Goal: Information Seeking & Learning: Learn about a topic

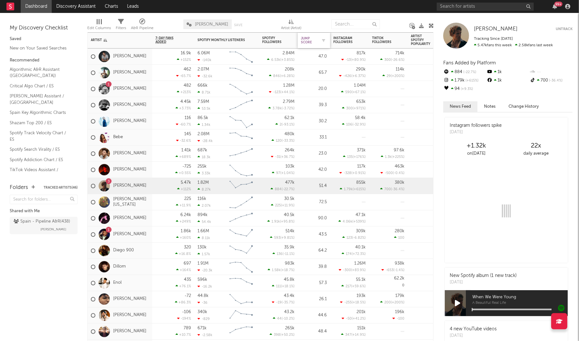
click at [302, 40] on div "Jump Score" at bounding box center [309, 41] width 16 height 8
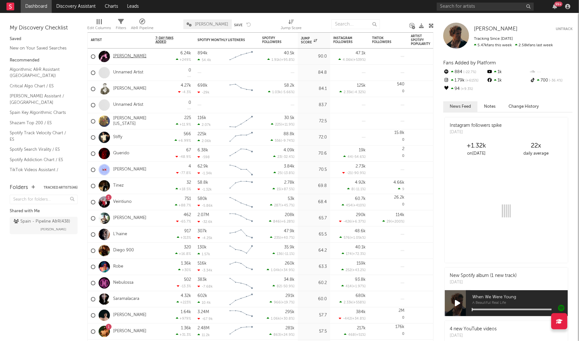
click at [128, 57] on link "[PERSON_NAME]" at bounding box center [129, 56] width 33 height 5
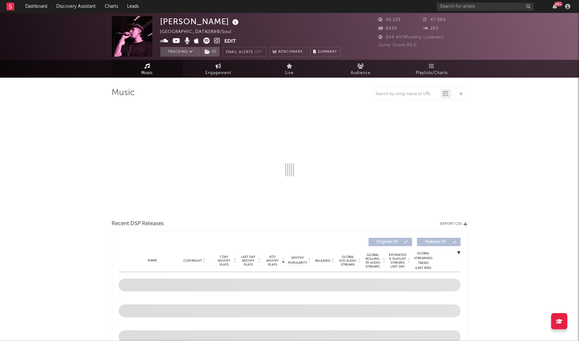
select select "6m"
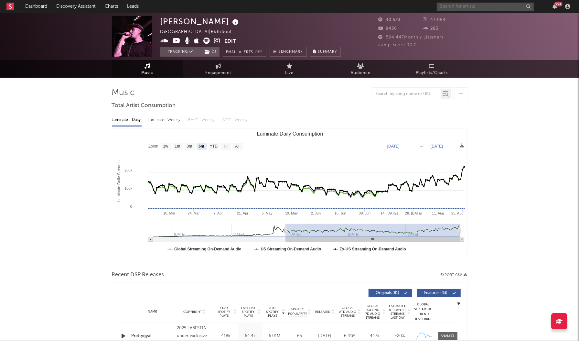
click at [465, 8] on input "text" at bounding box center [485, 7] width 97 height 8
type input "bon calso"
click at [452, 23] on div at bounding box center [447, 21] width 15 height 15
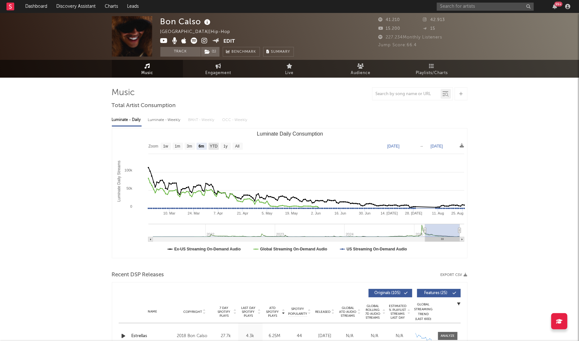
click at [215, 147] on text "YTD" at bounding box center [214, 146] width 8 height 5
select select "YTD"
type input "[DATE]"
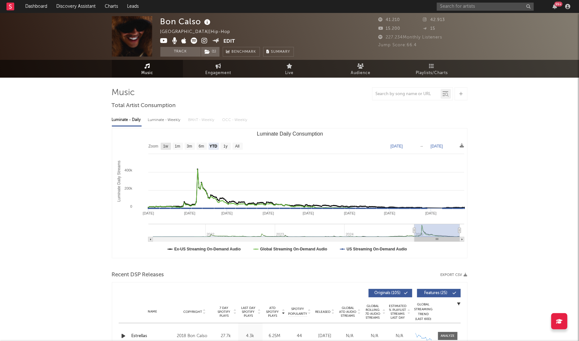
click at [163, 146] on text "1w" at bounding box center [165, 146] width 5 height 5
select select "1w"
type input "[DATE]"
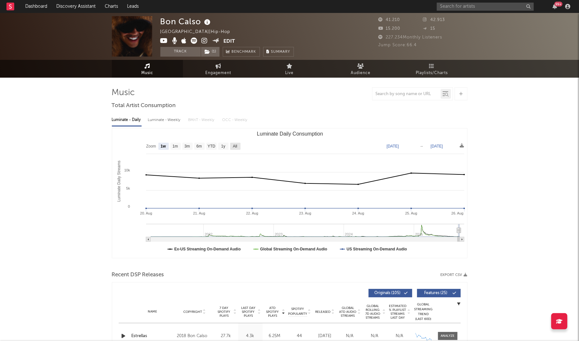
click at [237, 148] on text "All" at bounding box center [235, 146] width 4 height 5
select select "All"
type input "[DATE]"
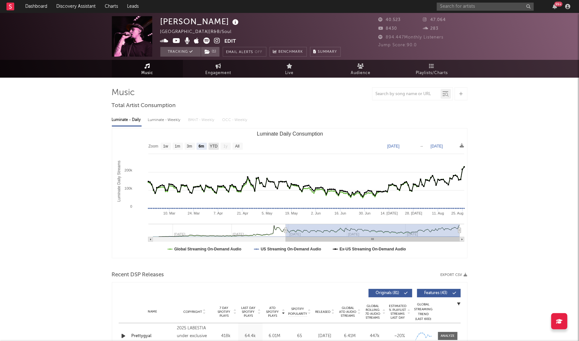
click at [214, 144] on text "YTD" at bounding box center [214, 146] width 8 height 5
select select "YTD"
type input "[DATE]"
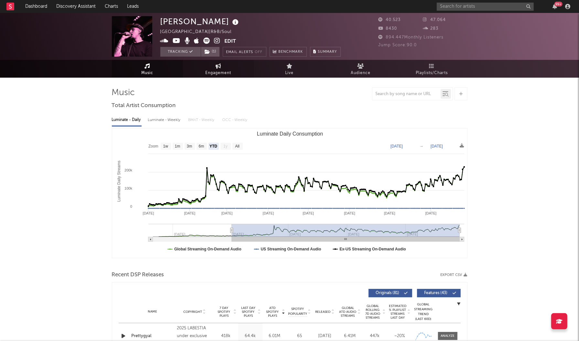
click at [227, 71] on span "Engagement" at bounding box center [219, 73] width 26 height 8
select select "1w"
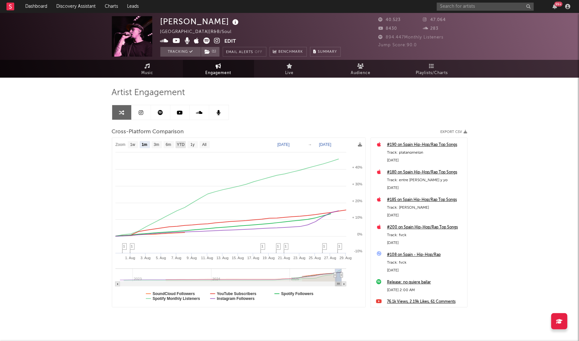
click at [180, 144] on text "YTD" at bounding box center [181, 145] width 8 height 5
select select "YTD"
type input "[DATE]"
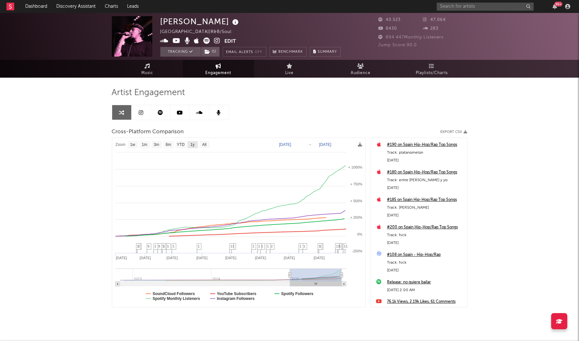
click at [190, 144] on rect at bounding box center [193, 144] width 10 height 7
select select "1y"
type input "[DATE]"
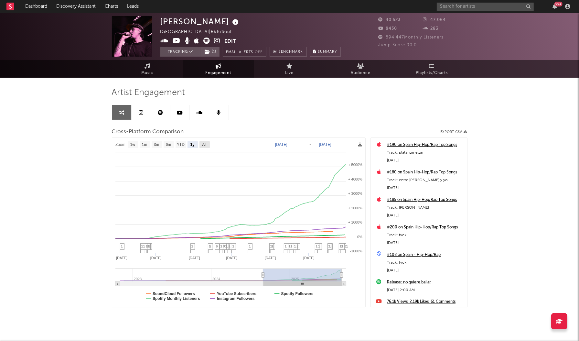
click at [205, 145] on text "All" at bounding box center [204, 145] width 4 height 5
select select "All"
type input "[DATE]"
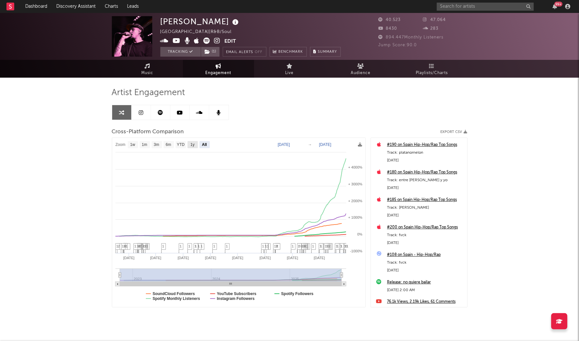
click at [192, 145] on text "1y" at bounding box center [193, 145] width 4 height 5
select select "1y"
type input "[DATE]"
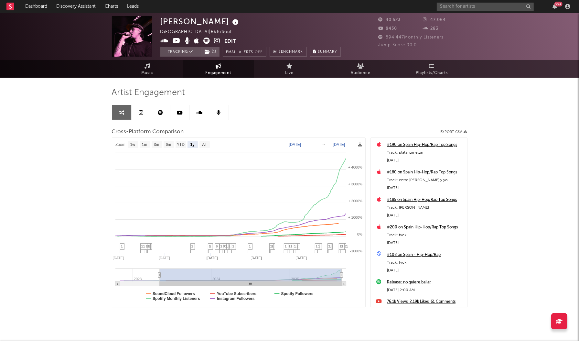
select select "1y"
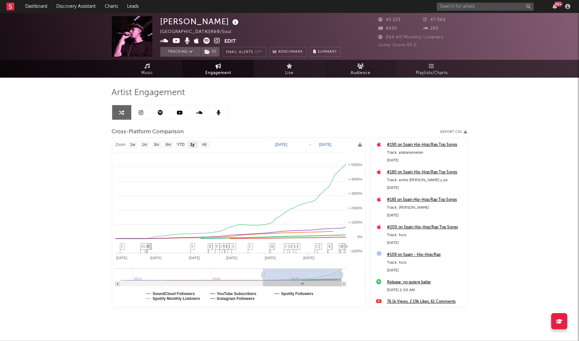
click at [359, 71] on span "Audience" at bounding box center [361, 73] width 20 height 8
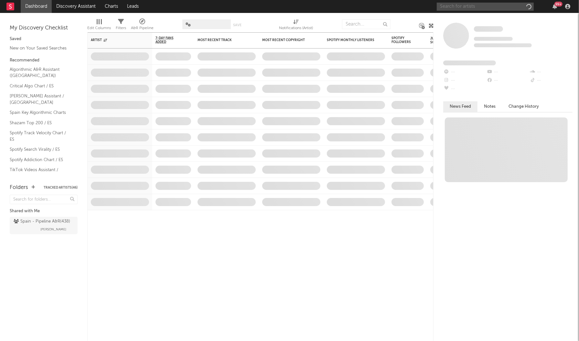
click at [501, 7] on input "text" at bounding box center [485, 7] width 97 height 8
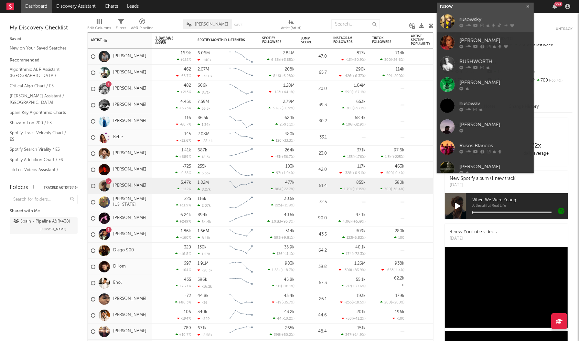
type input "rusow"
click at [447, 23] on div at bounding box center [447, 21] width 15 height 15
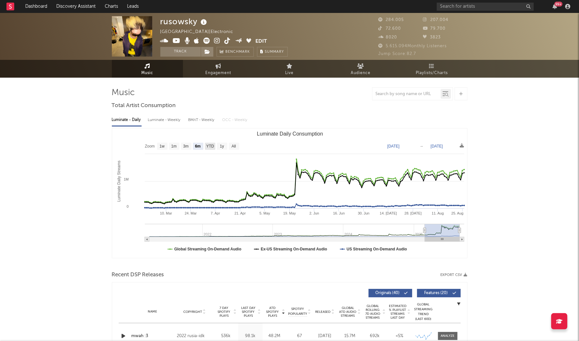
click at [212, 148] on text "YTD" at bounding box center [210, 146] width 8 height 5
select select "YTD"
type input "[DATE]"
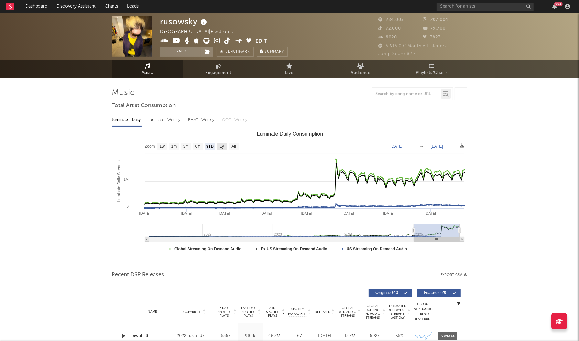
click at [221, 148] on text "1y" at bounding box center [222, 146] width 4 height 5
select select "1y"
type input "2024-08-26"
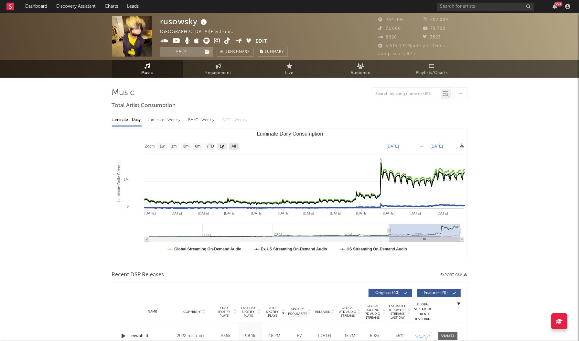
click at [236, 147] on g "All" at bounding box center [234, 146] width 10 height 7
select select "All"
type input "[DATE]"
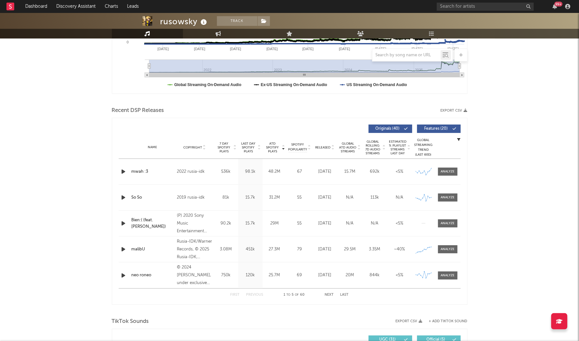
scroll to position [164, 0]
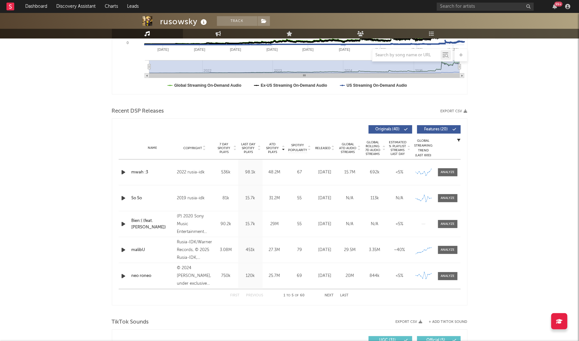
click at [249, 145] on span "Last Day Spotify Plays" at bounding box center [248, 148] width 17 height 12
click at [331, 295] on button "Next" at bounding box center [329, 296] width 9 height 4
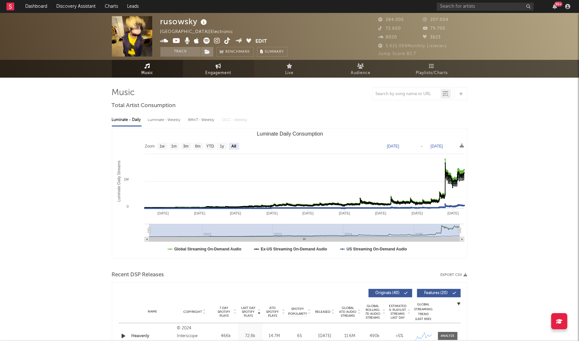
click at [231, 66] on link "Engagement" at bounding box center [218, 69] width 71 height 18
select select "1w"
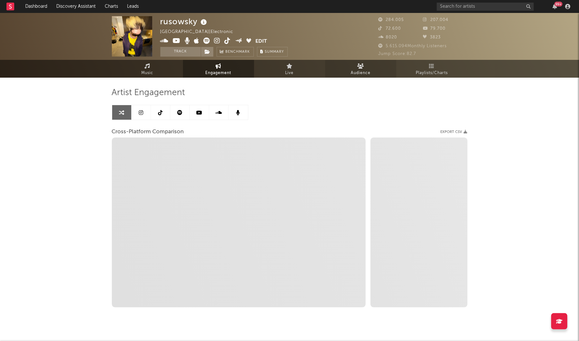
click at [361, 60] on link "Audience" at bounding box center [360, 69] width 71 height 18
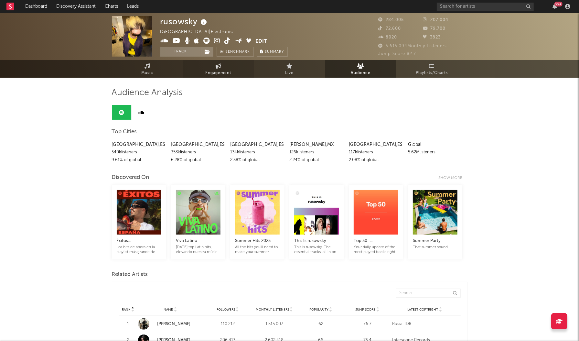
click at [235, 65] on link "Engagement" at bounding box center [218, 69] width 71 height 18
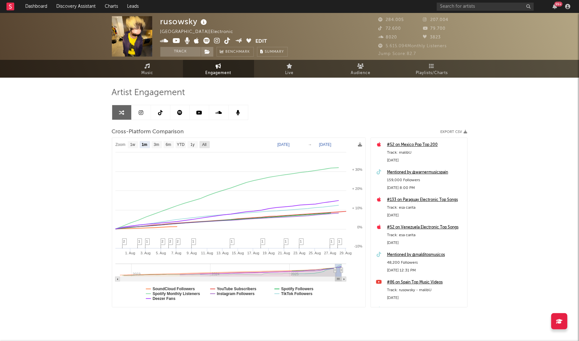
click at [205, 145] on text "All" at bounding box center [204, 145] width 4 height 5
select select "All"
type input "2022-11-08"
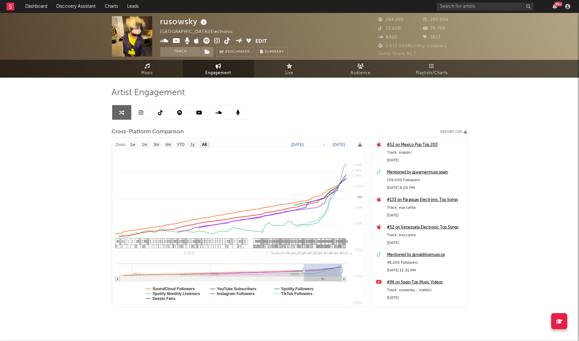
select select "All"
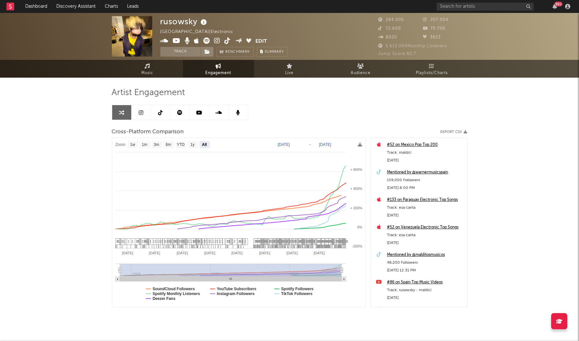
click at [139, 113] on icon at bounding box center [141, 112] width 5 height 5
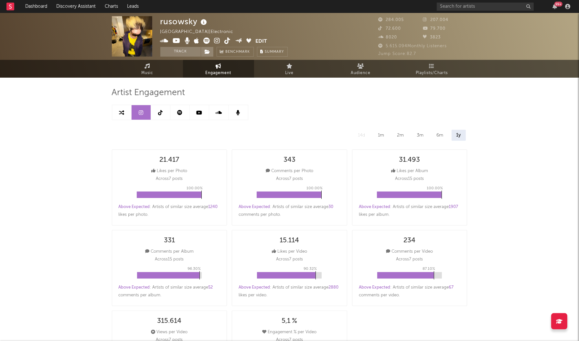
select select "6m"
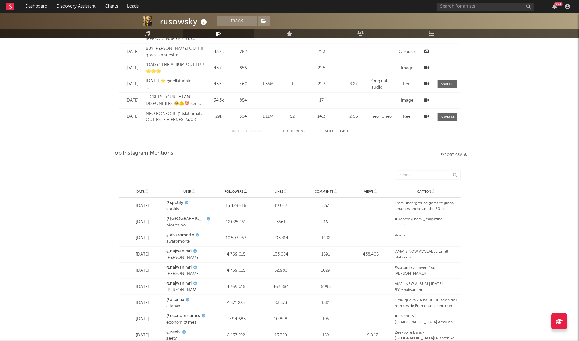
scroll to position [707, 0]
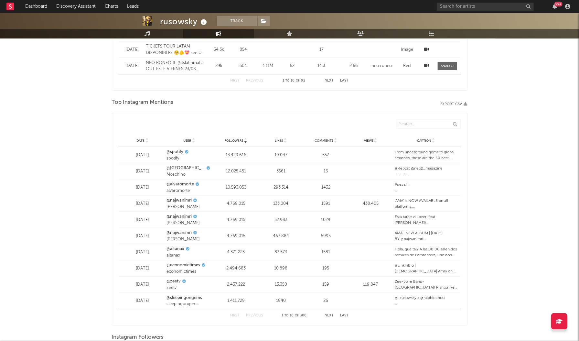
click at [279, 139] on span "Likes" at bounding box center [279, 141] width 8 height 4
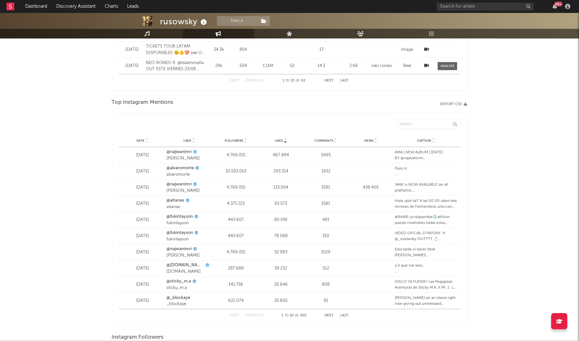
click at [412, 147] on div "Date May 6, 2021 User @najwanimri Najwa Nimri Followers 4.769.015 Likes 467.884…" at bounding box center [290, 155] width 342 height 16
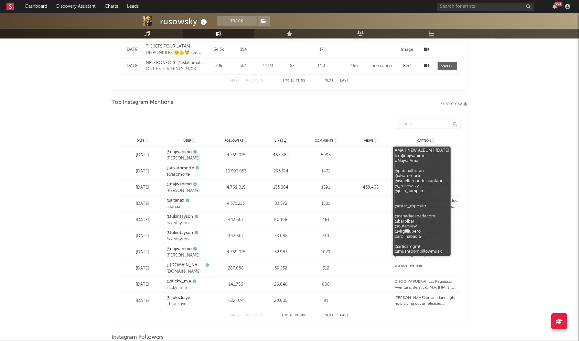
click at [411, 155] on div "AMA | NEW ALBUM | 4th June 21 BY @najwanimri #NajwaAma @pabloalboran @alvaromor…" at bounding box center [426, 155] width 62 height 12
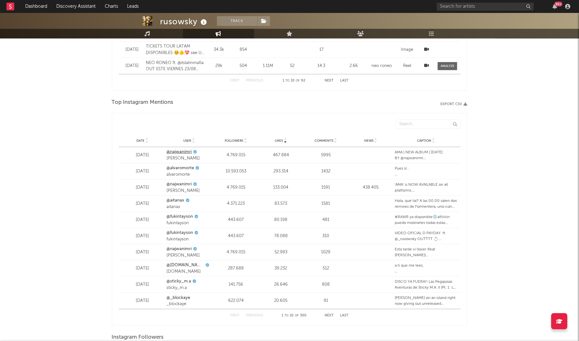
click at [175, 150] on link "@najwanimri" at bounding box center [179, 152] width 25 height 6
click at [189, 169] on link "@alvaromorte" at bounding box center [180, 168] width 27 height 6
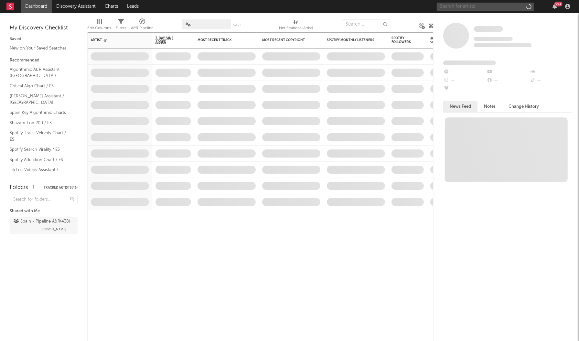
click at [512, 5] on input "text" at bounding box center [485, 7] width 97 height 8
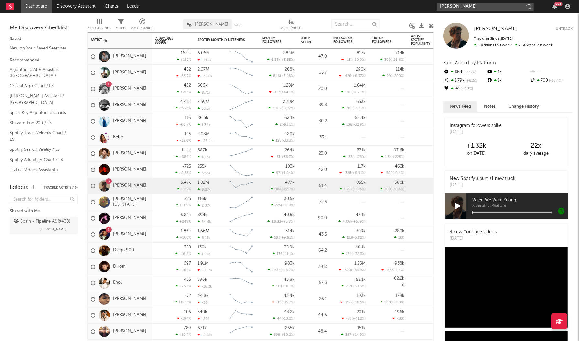
type input "leo rizzi"
click at [460, 5] on input "leo rizzi" at bounding box center [485, 7] width 97 height 8
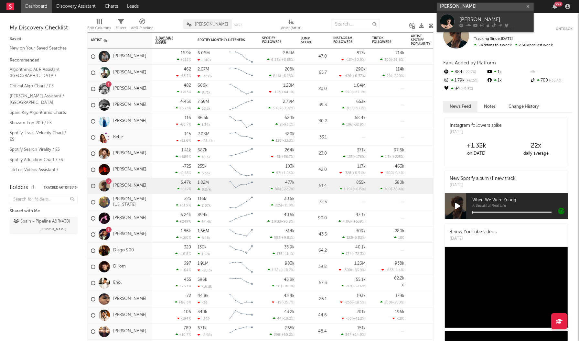
click at [460, 5] on input "leo rizzi" at bounding box center [485, 7] width 97 height 8
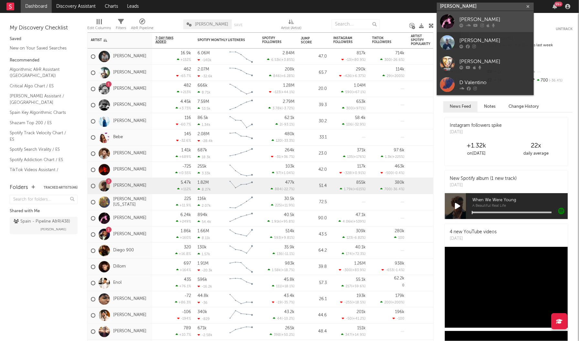
type input "d.valentino"
click at [450, 23] on div at bounding box center [447, 21] width 15 height 15
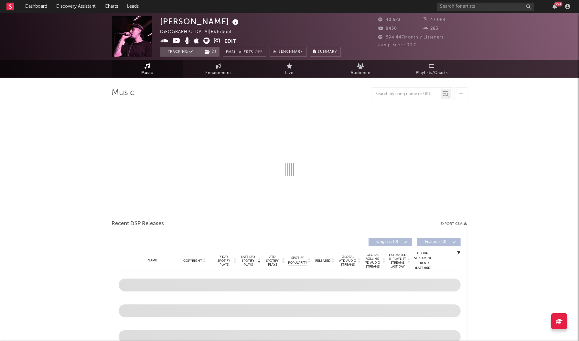
select select "6m"
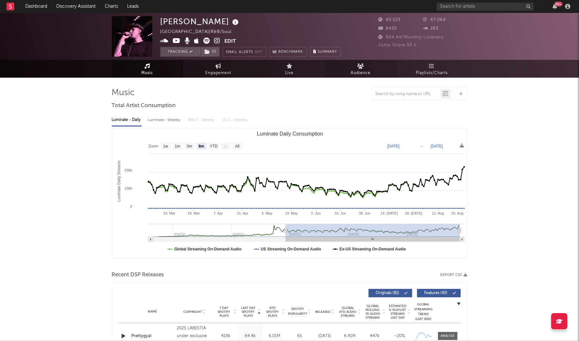
click at [359, 74] on span "Audience" at bounding box center [361, 73] width 20 height 8
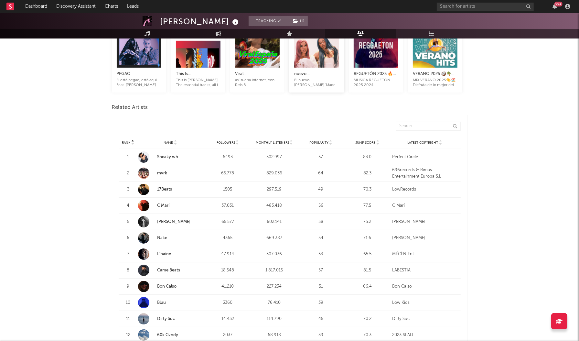
scroll to position [279, 0]
